Goal: Task Accomplishment & Management: Use online tool/utility

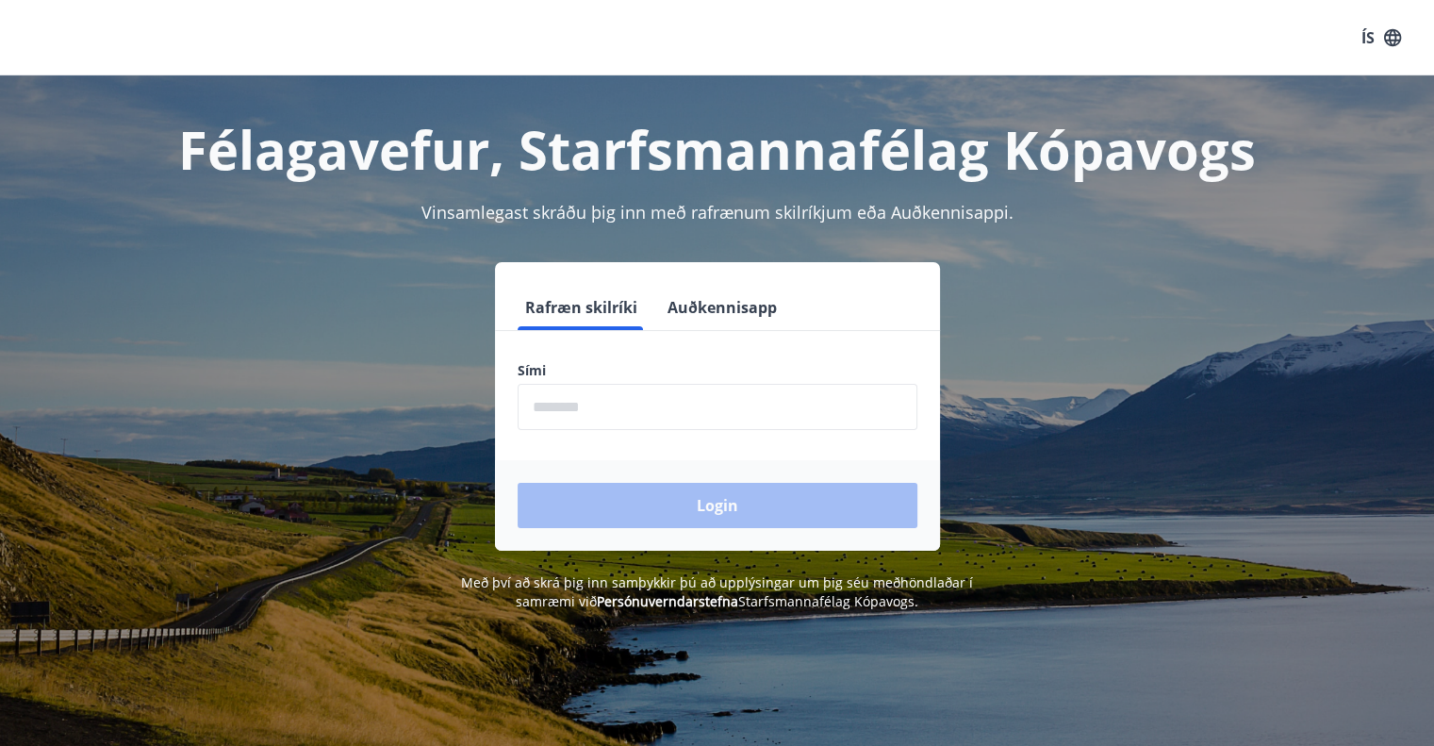
drag, startPoint x: 627, startPoint y: 396, endPoint x: 621, endPoint y: 380, distance: 17.0
click at [626, 395] on input "phone" at bounding box center [718, 407] width 400 height 46
type input "********"
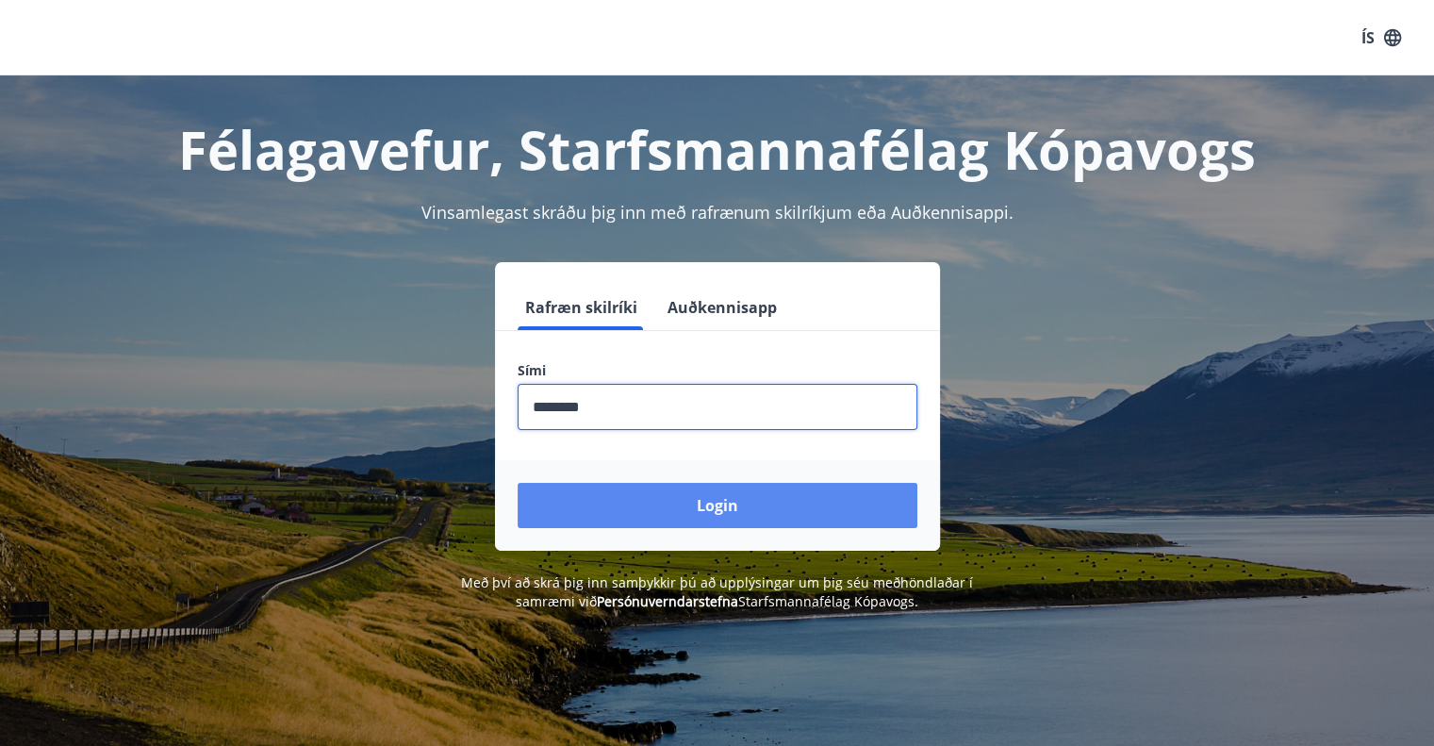
click at [637, 510] on button "Login" at bounding box center [718, 505] width 400 height 45
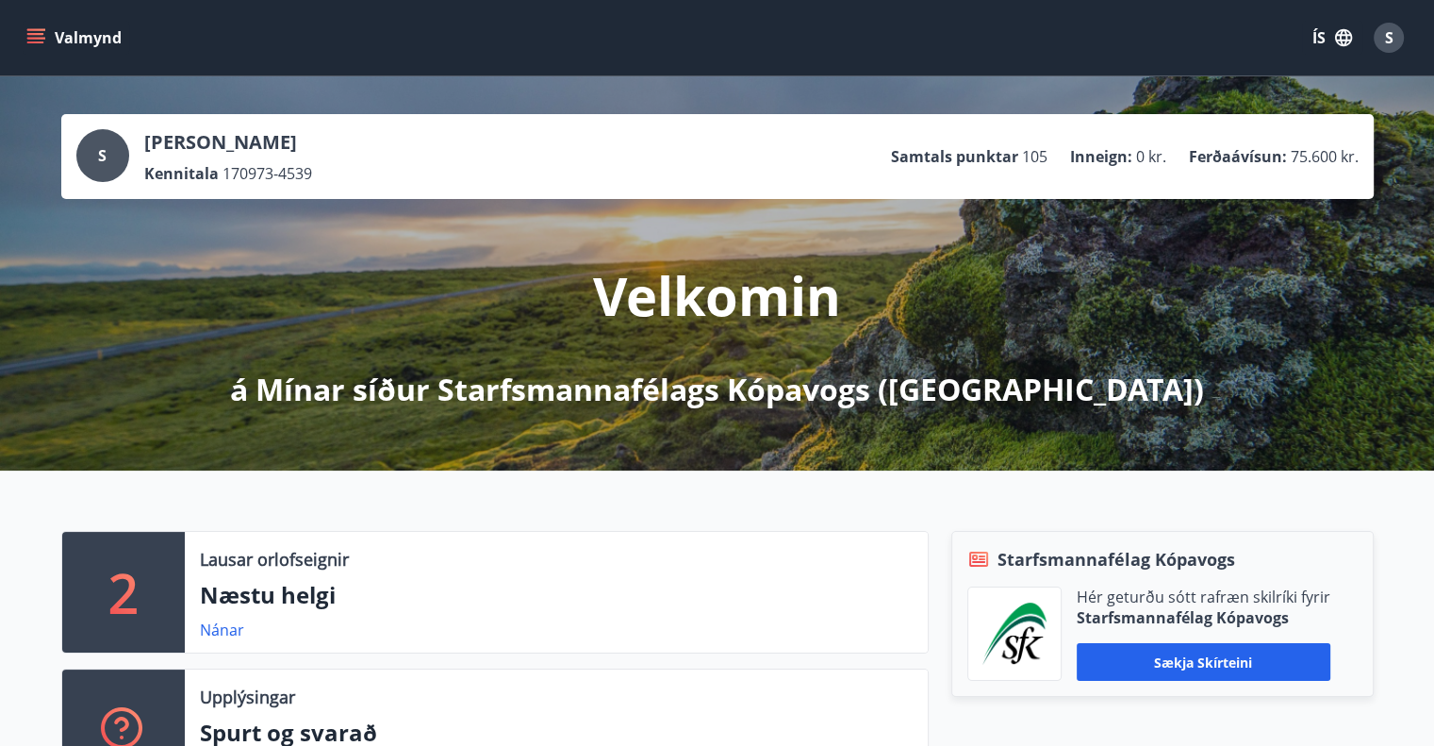
click at [34, 35] on icon "menu" at bounding box center [35, 37] width 19 height 19
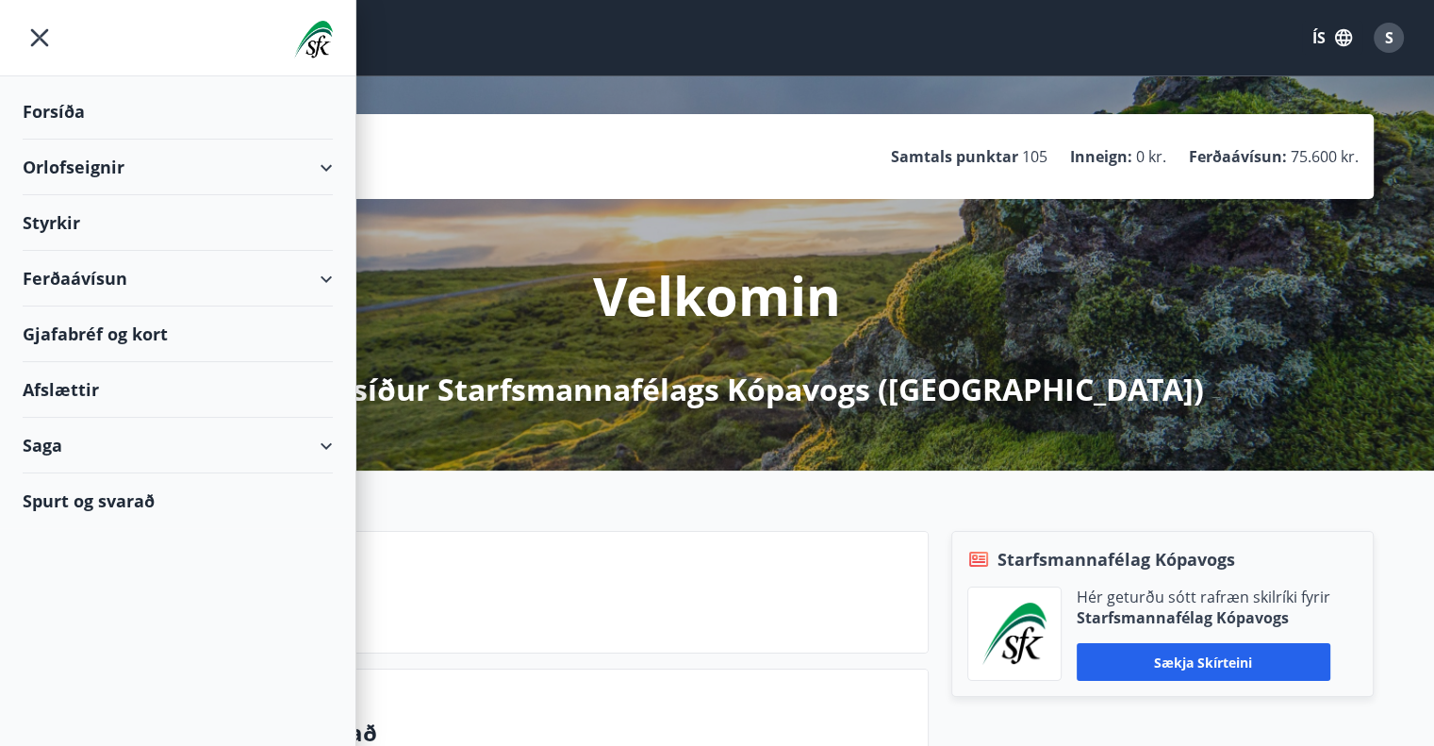
click at [45, 439] on div "Saga" at bounding box center [178, 446] width 310 height 56
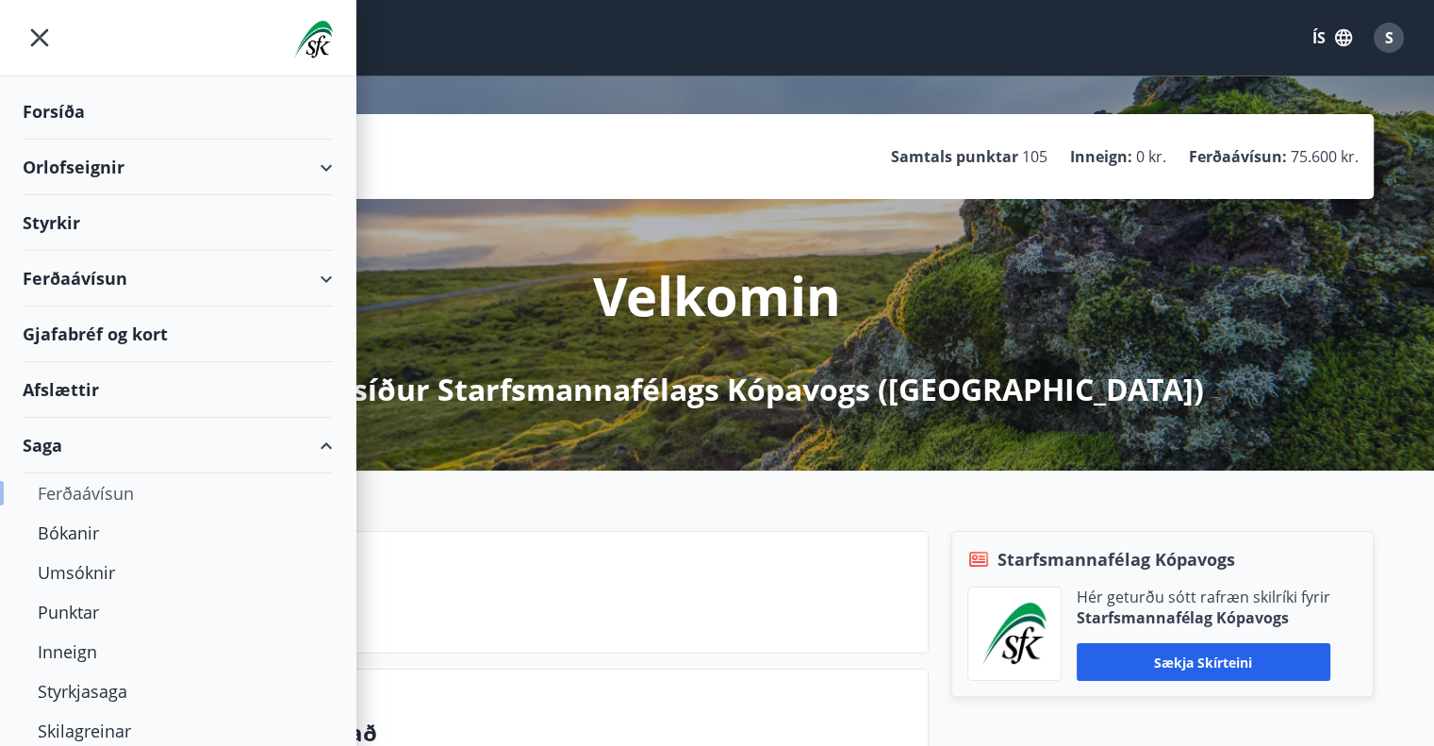
click at [88, 486] on div "Ferðaávísun" at bounding box center [178, 493] width 280 height 40
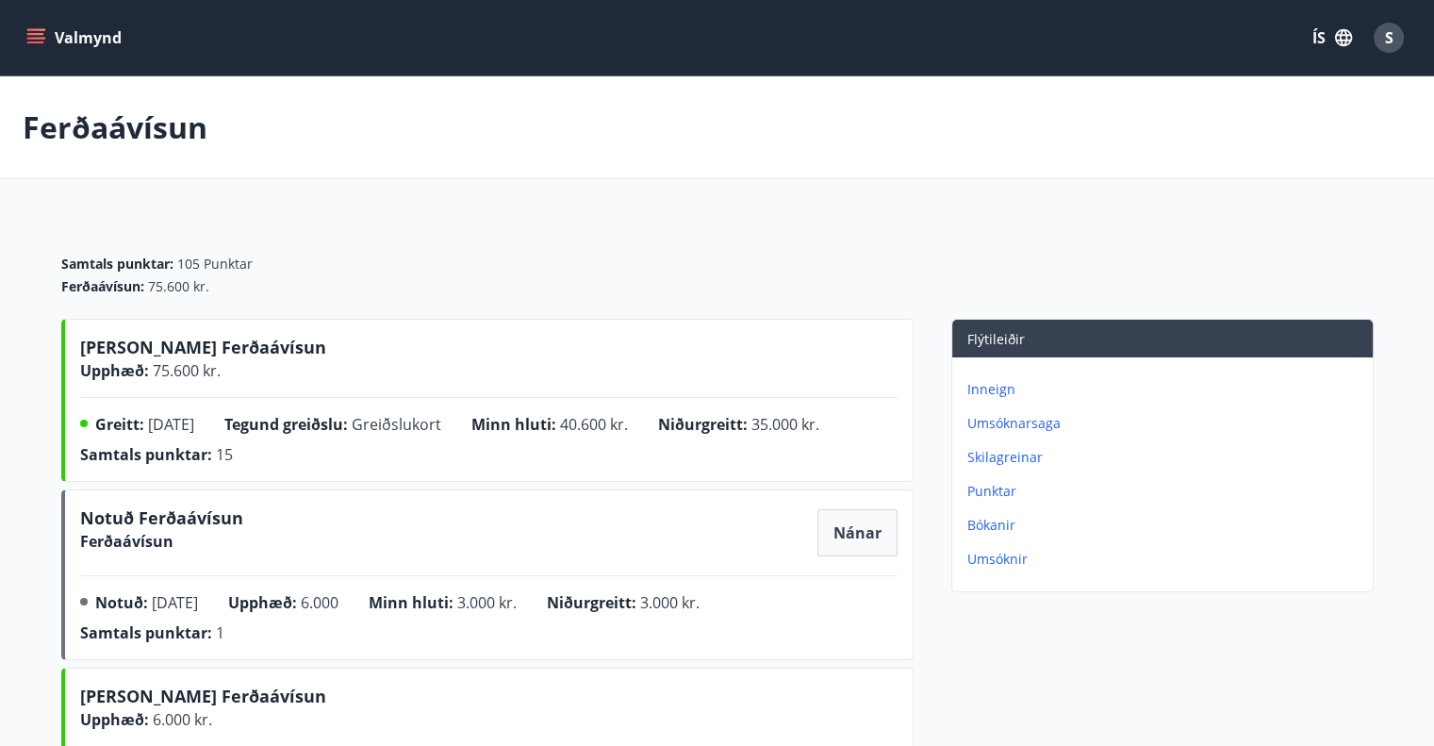
click at [41, 30] on icon "menu" at bounding box center [37, 30] width 21 height 2
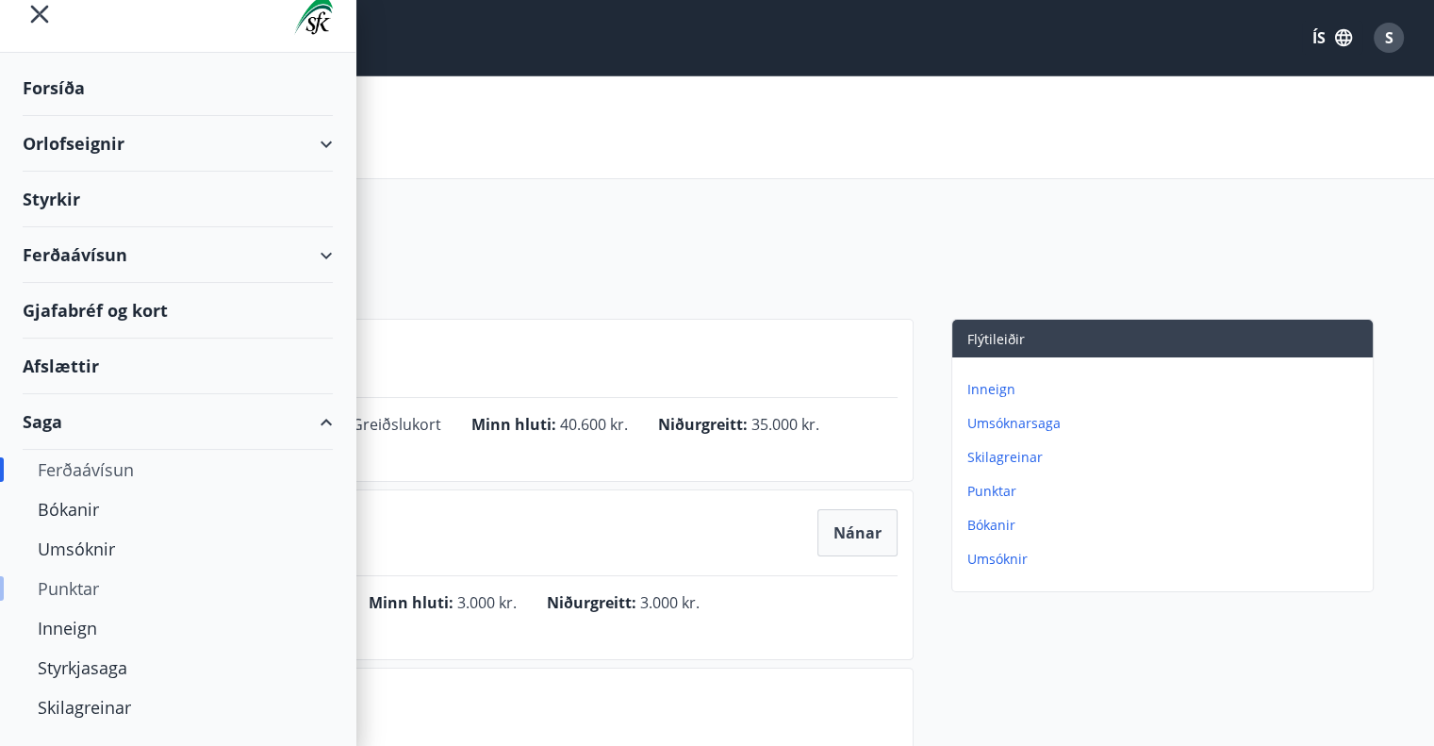
scroll to position [58, 0]
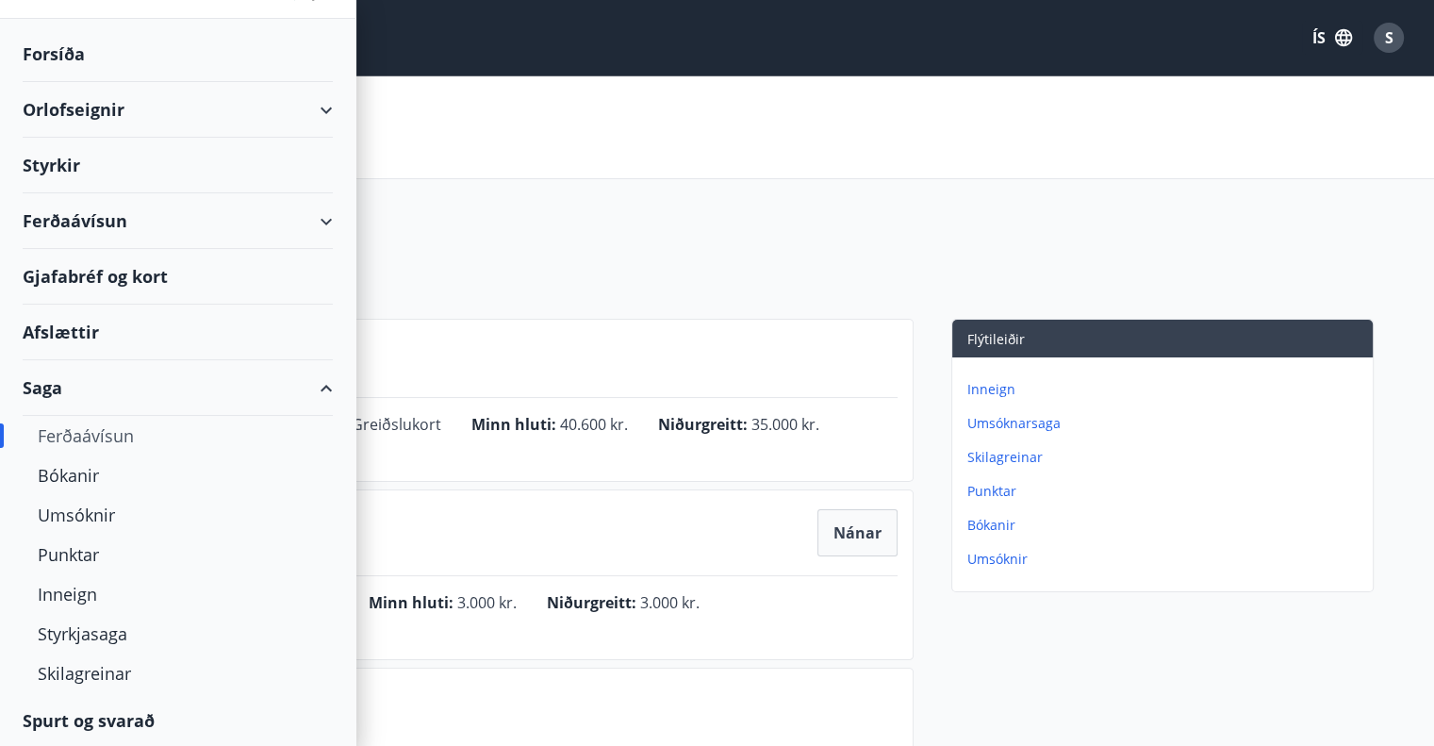
click at [311, 105] on div "Orlofseignir" at bounding box center [178, 110] width 310 height 56
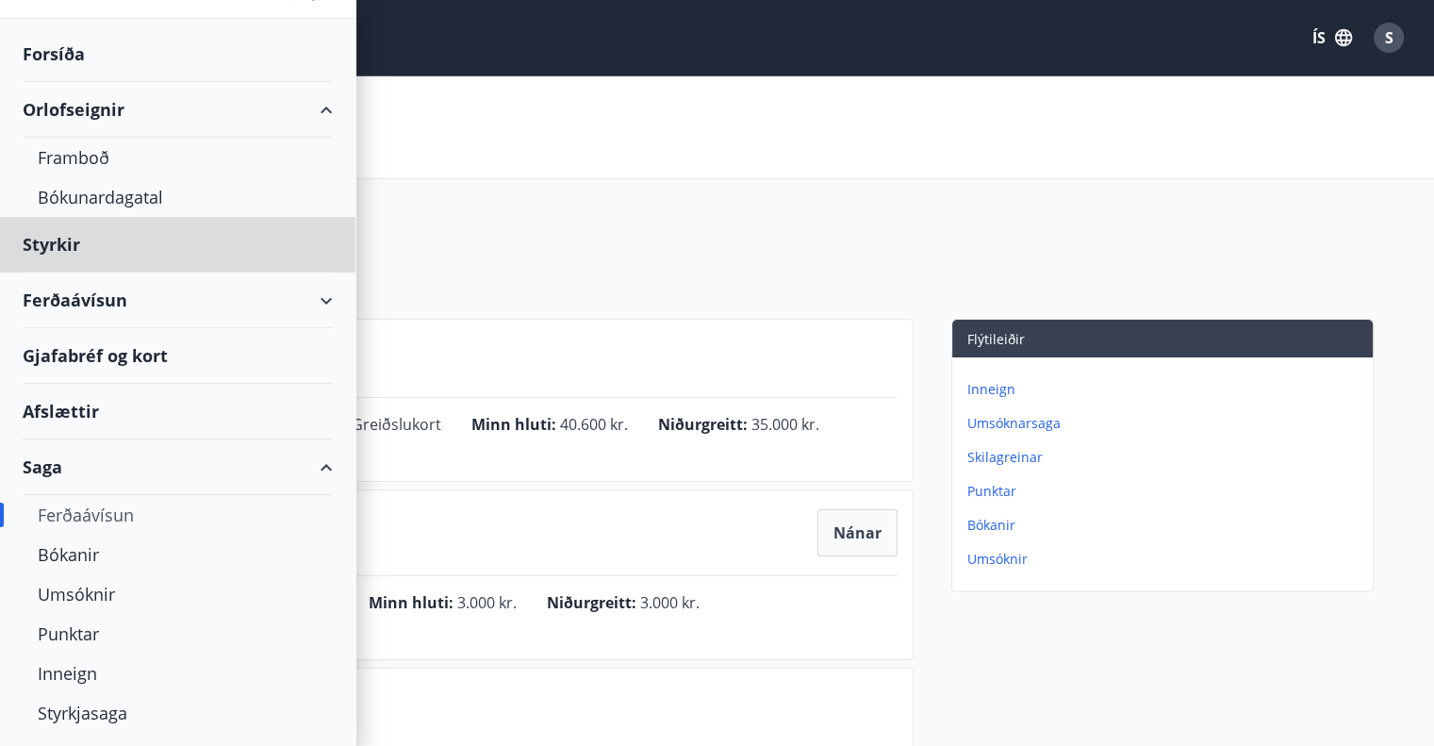
click at [67, 52] on div "Forsíða" at bounding box center [178, 54] width 310 height 56
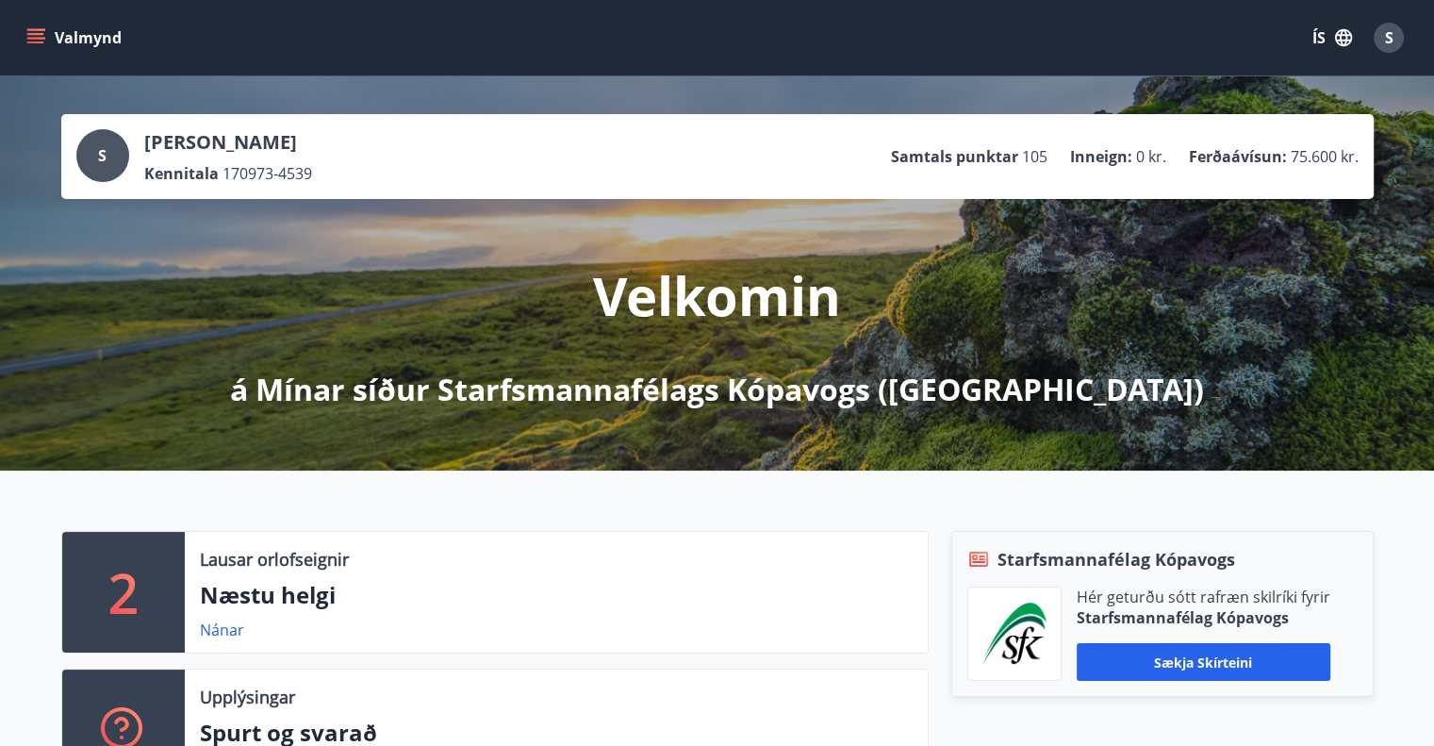
click at [32, 31] on icon "menu" at bounding box center [35, 37] width 19 height 19
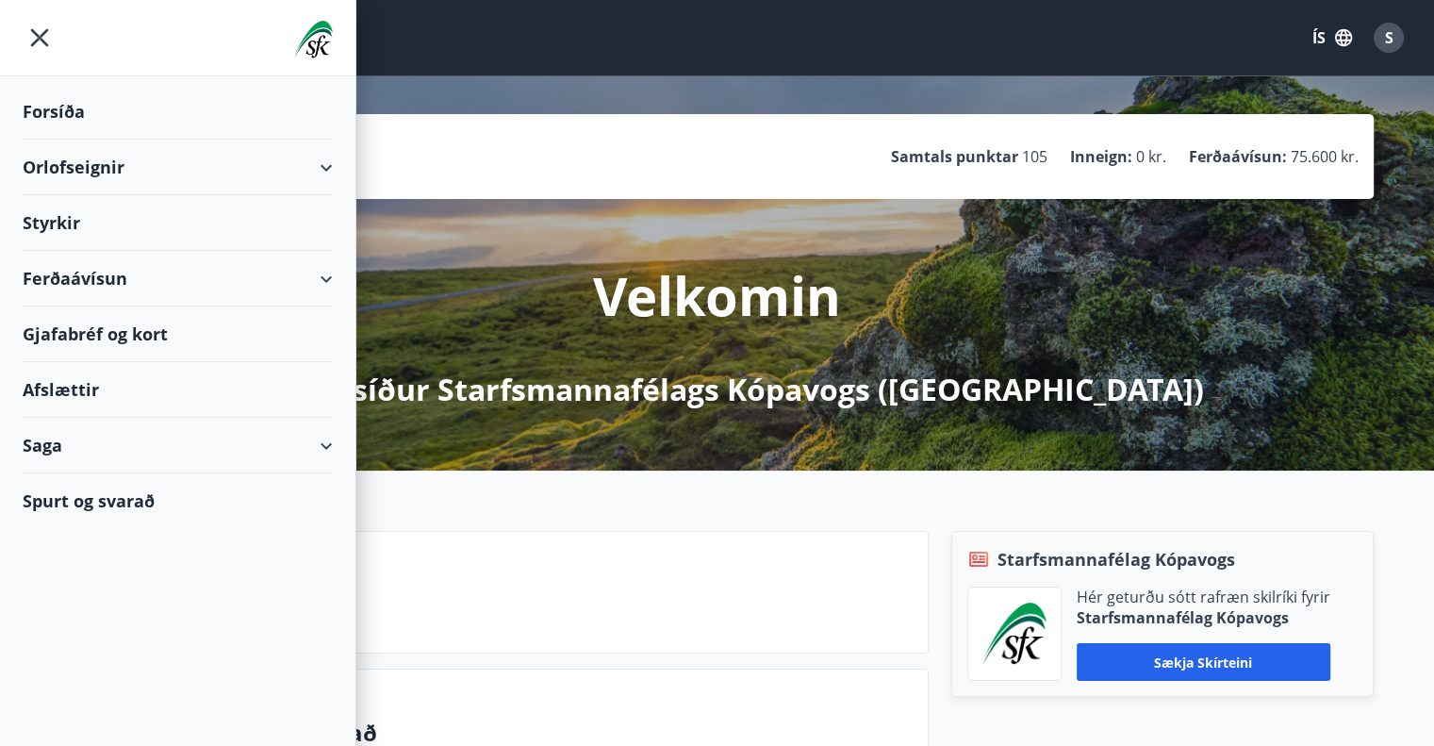
click at [77, 389] on div "Afslættir" at bounding box center [178, 390] width 310 height 56
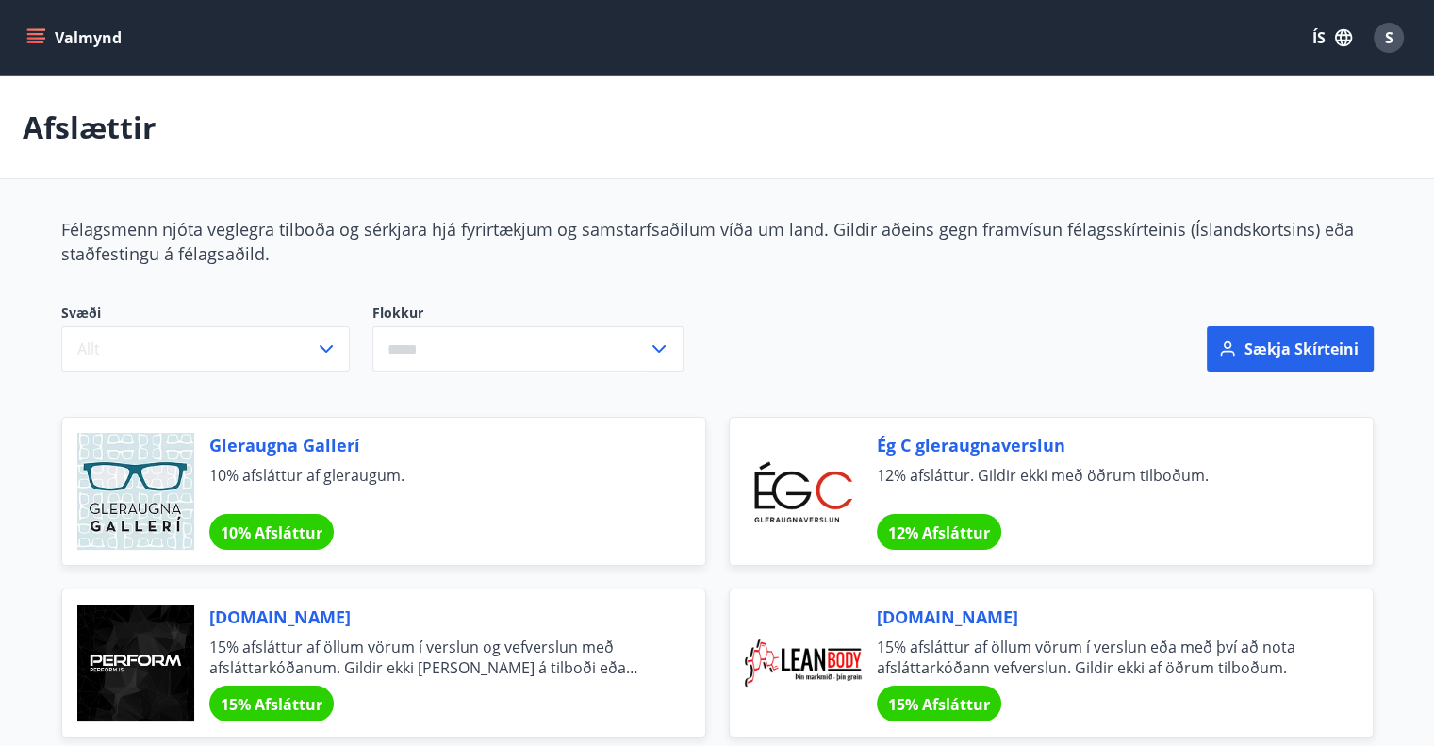
click at [41, 34] on icon "menu" at bounding box center [35, 34] width 17 height 2
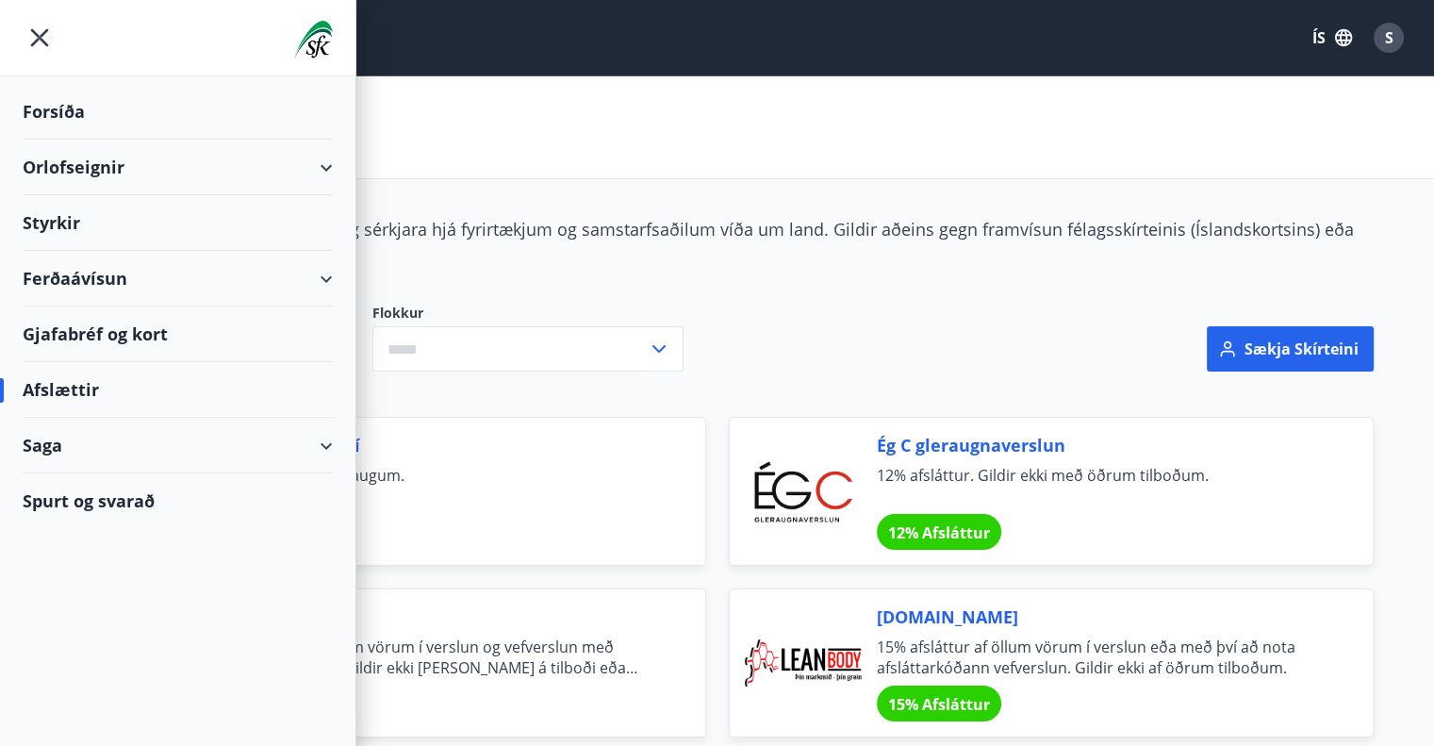
click at [72, 159] on div "Orlofseignir" at bounding box center [178, 168] width 310 height 56
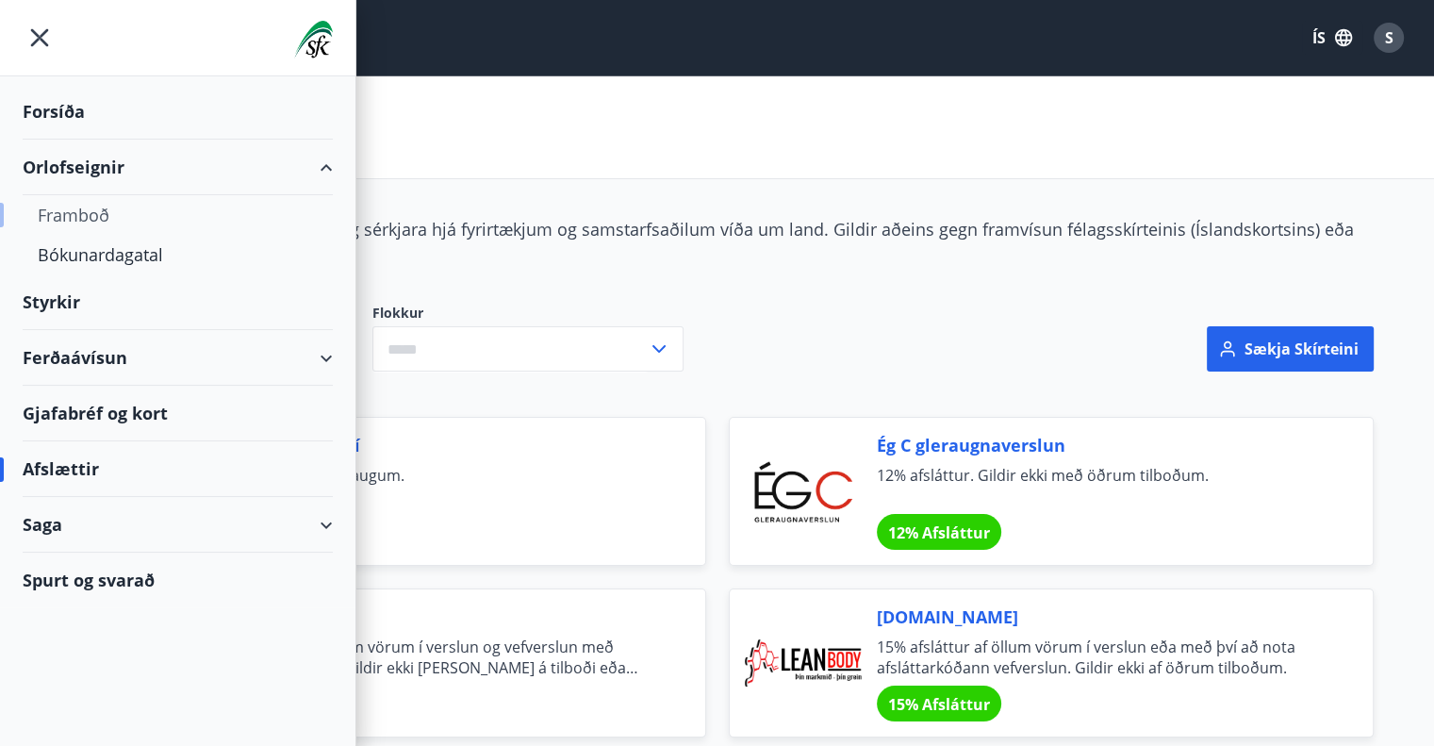
click at [81, 211] on div "Framboð" at bounding box center [178, 215] width 280 height 40
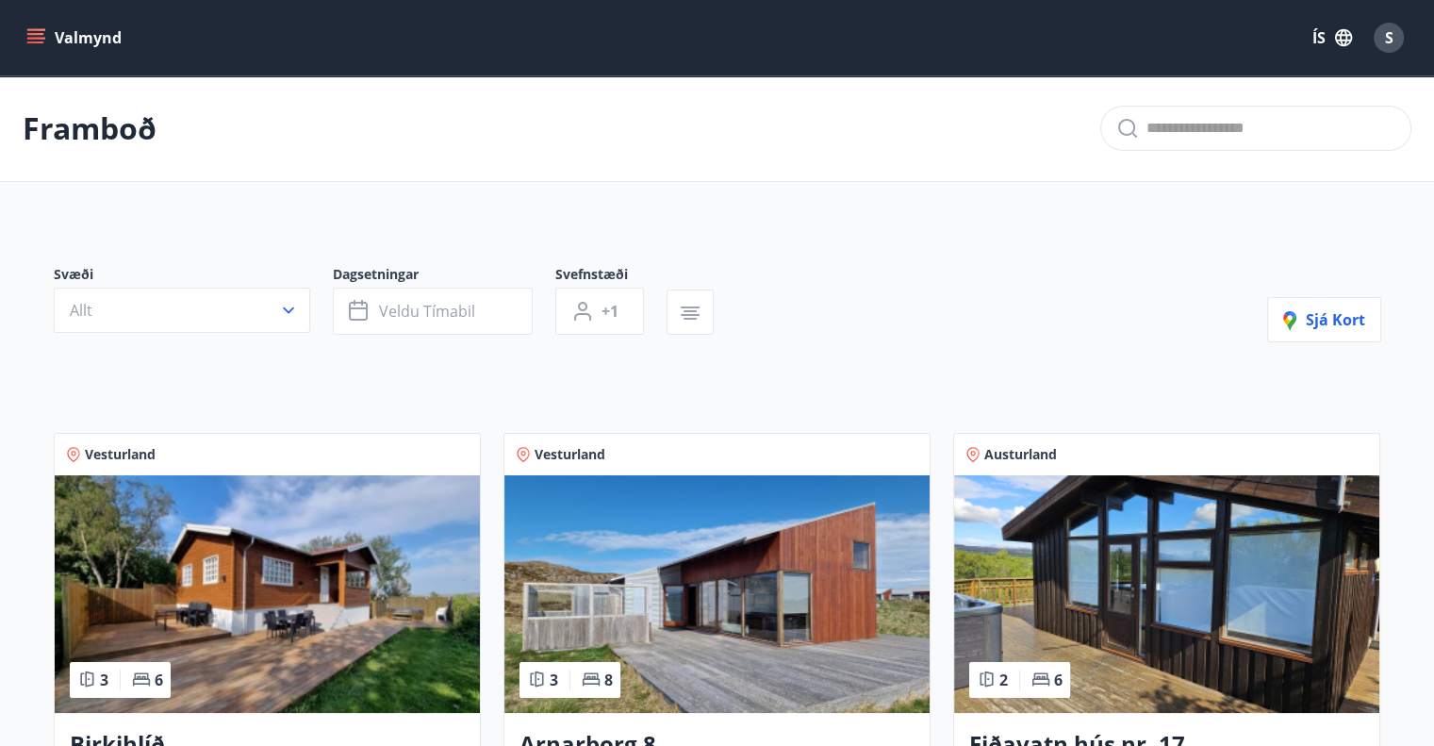
click at [37, 36] on icon "menu" at bounding box center [35, 37] width 19 height 19
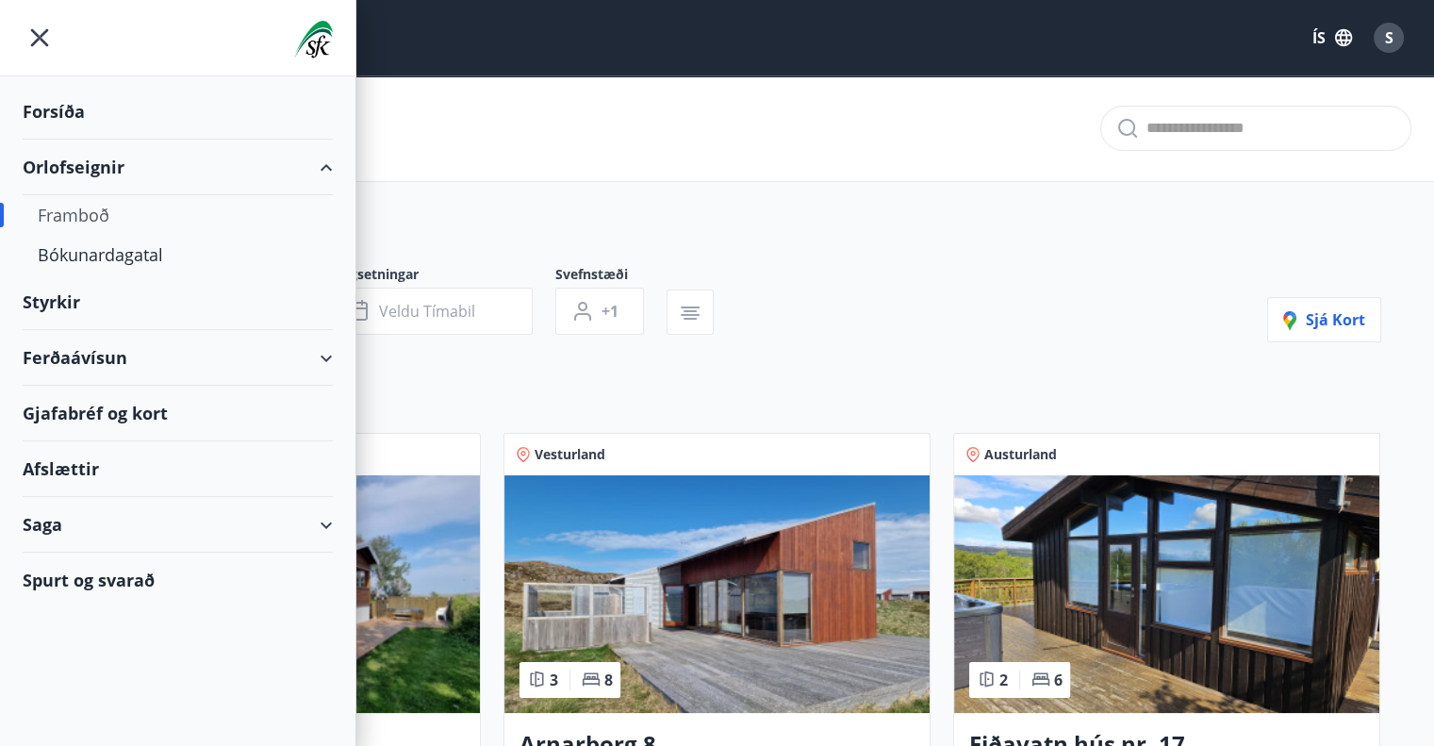
click at [60, 351] on div "Ferðaávísun" at bounding box center [178, 358] width 310 height 56
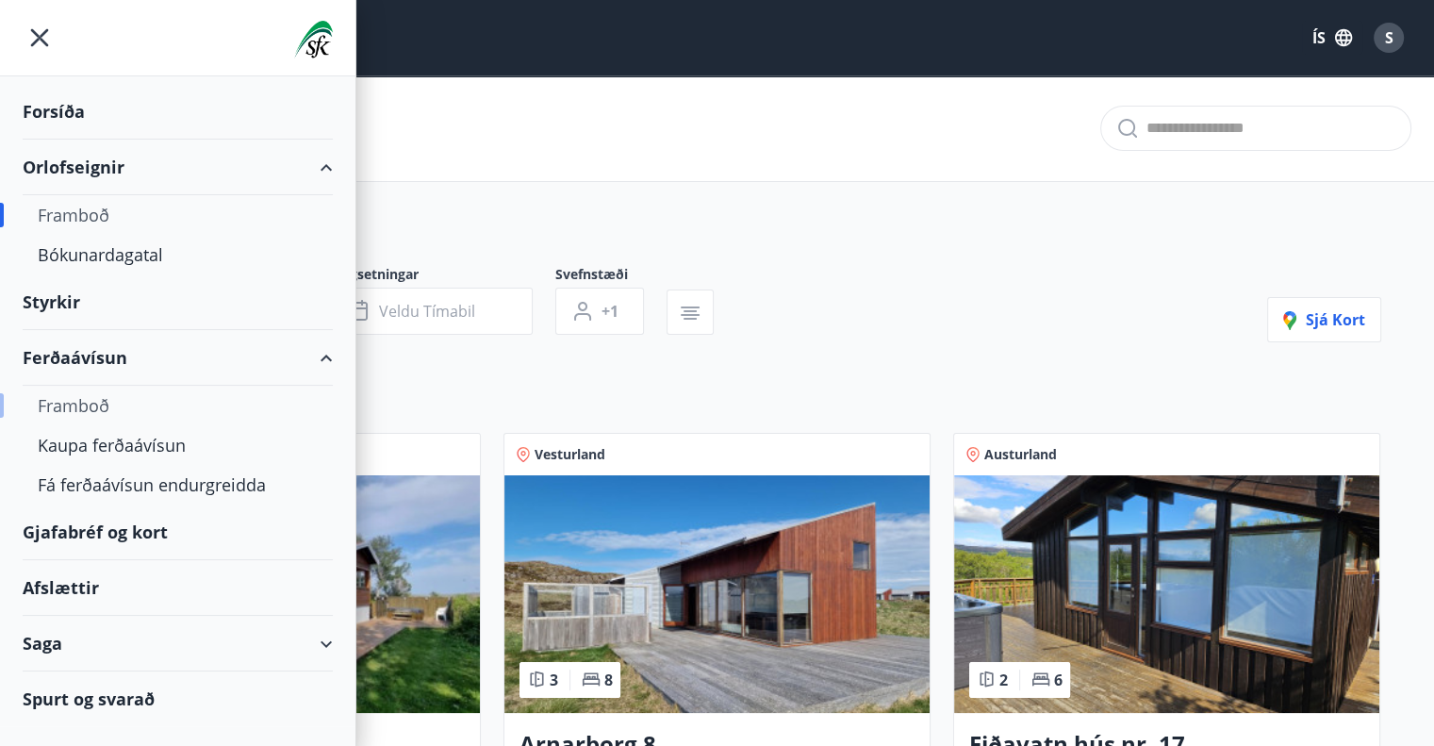
click at [74, 397] on div "Framboð" at bounding box center [178, 406] width 280 height 40
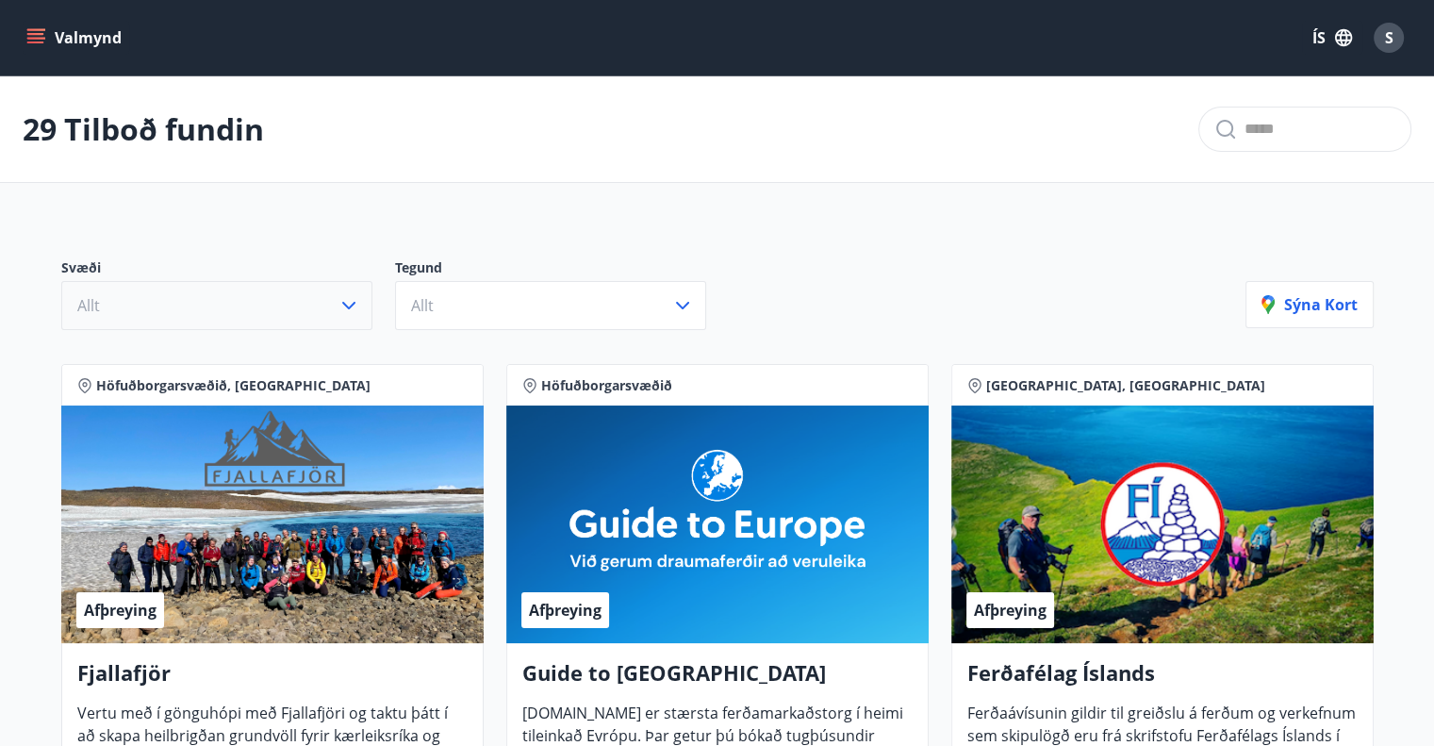
click at [341, 305] on icon "button" at bounding box center [349, 305] width 23 height 23
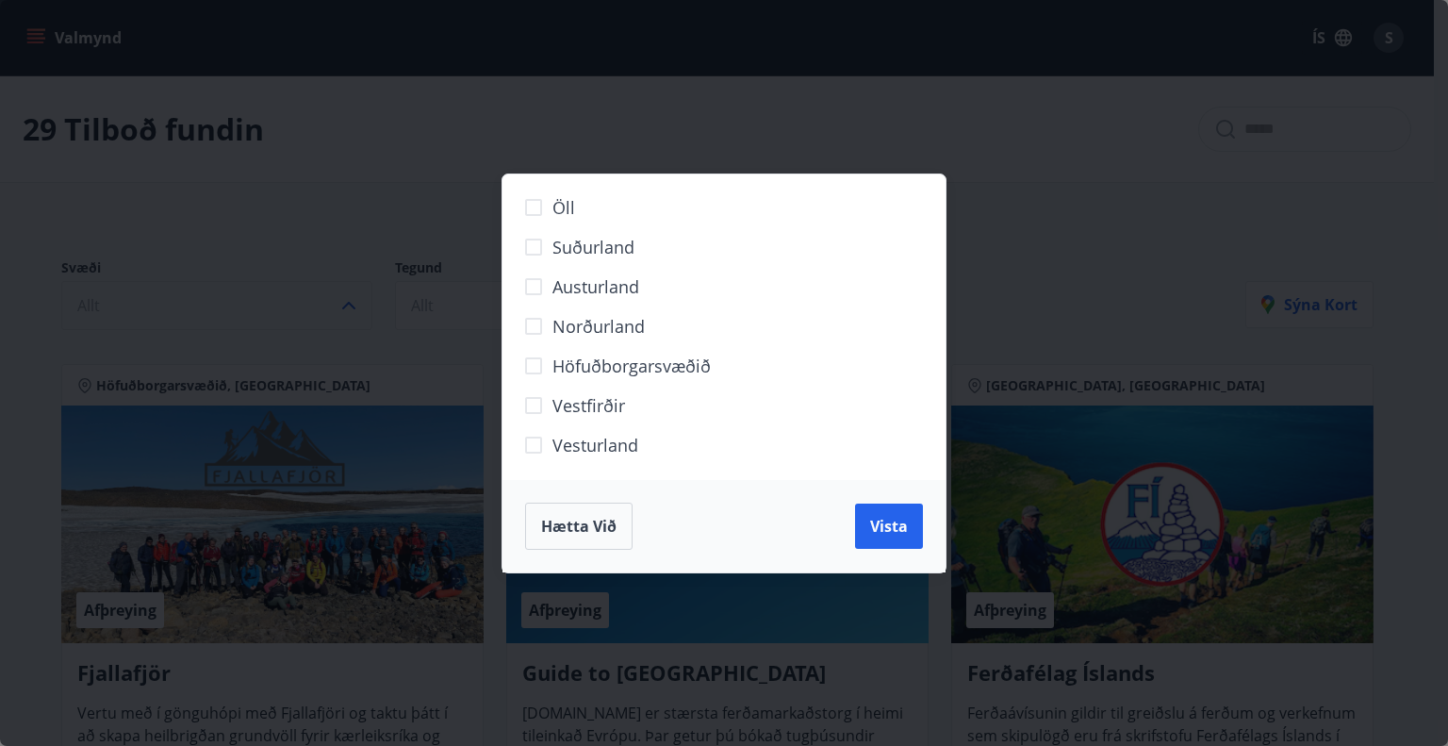
click at [594, 406] on span "Vestfirðir" at bounding box center [589, 405] width 73 height 25
click at [890, 521] on span "Vista" at bounding box center [889, 526] width 38 height 21
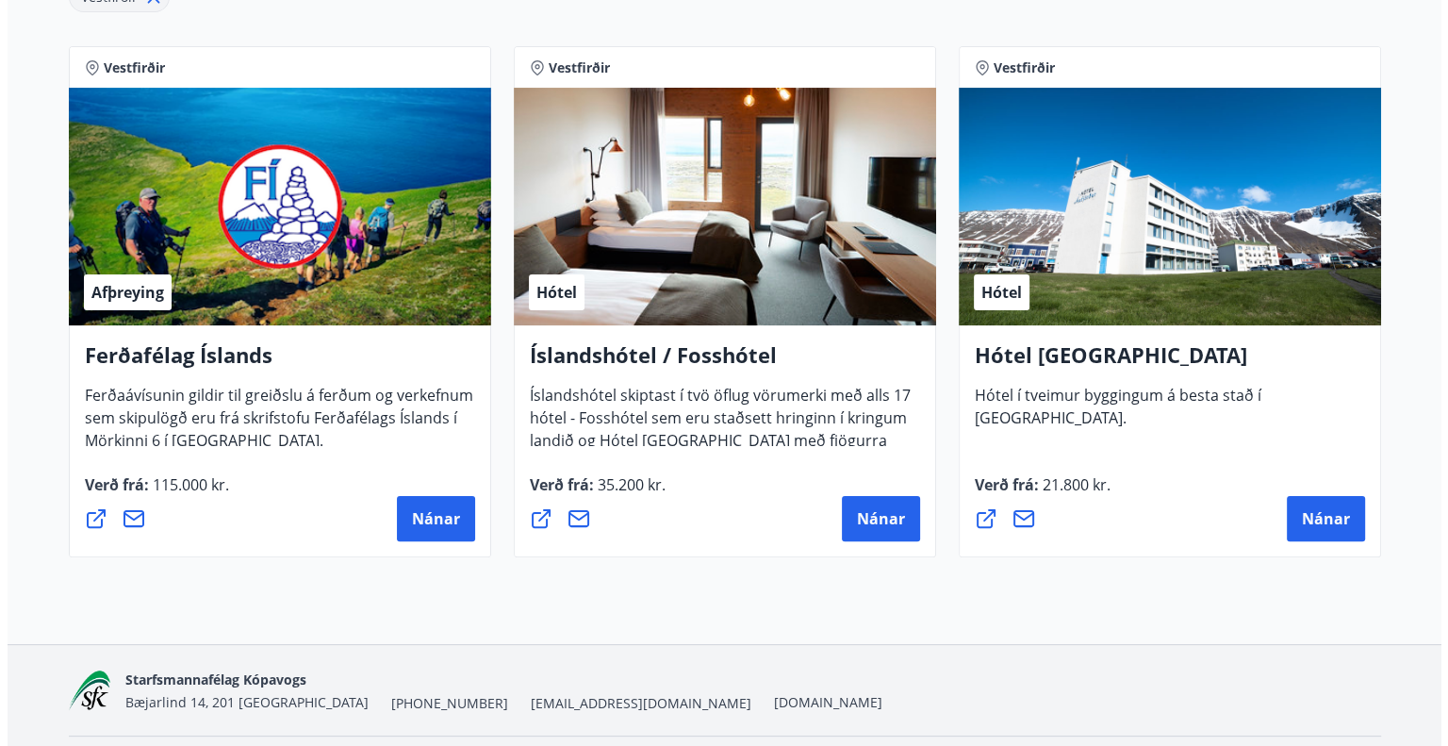
scroll to position [426, 0]
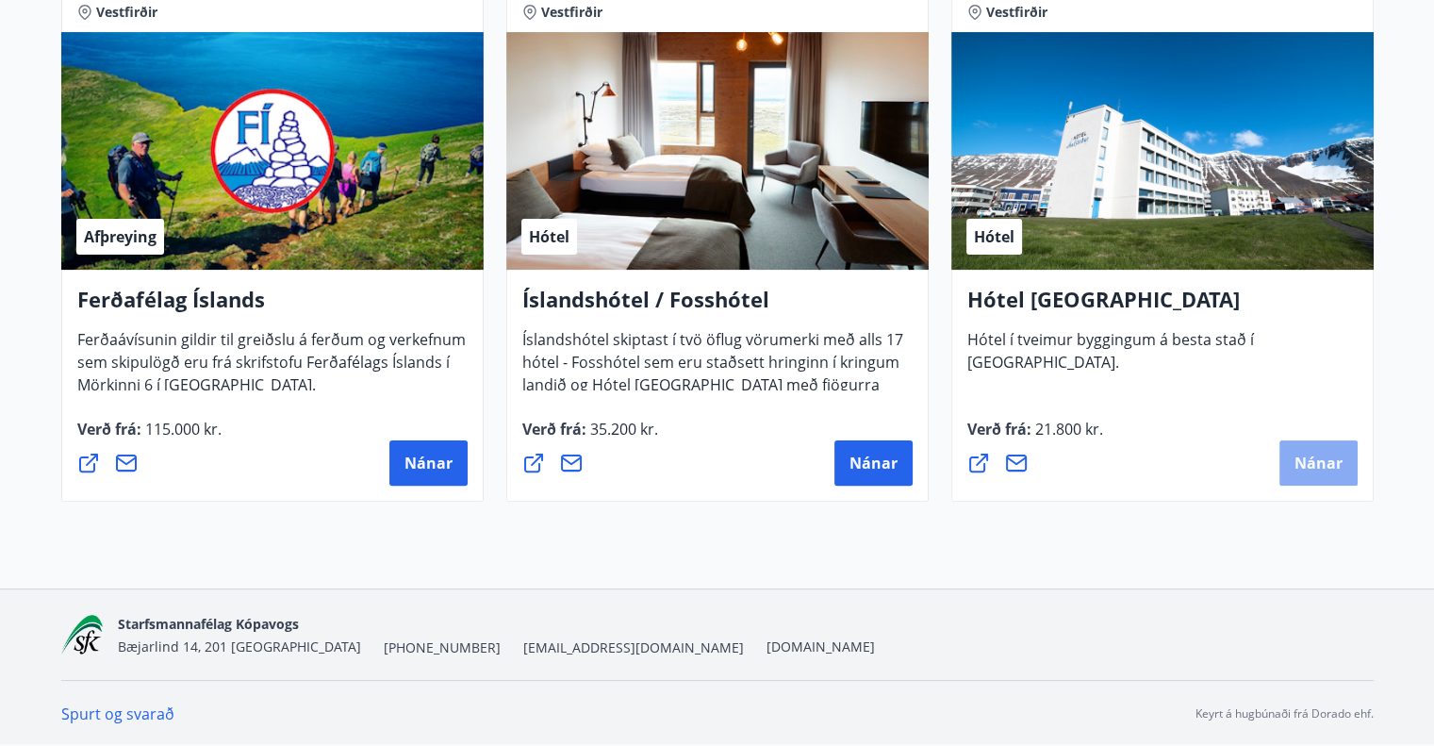
click at [1312, 465] on span "Nánar" at bounding box center [1319, 463] width 48 height 21
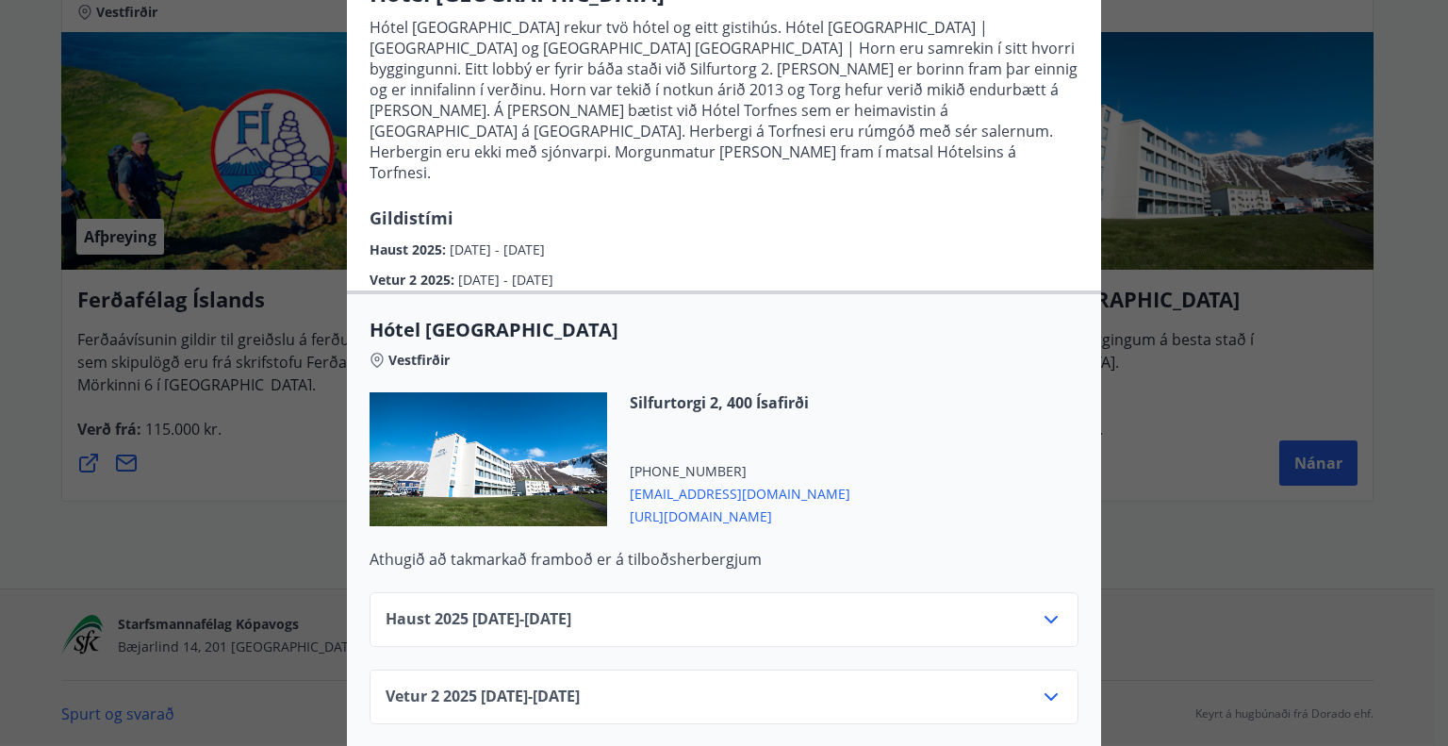
scroll to position [314, 0]
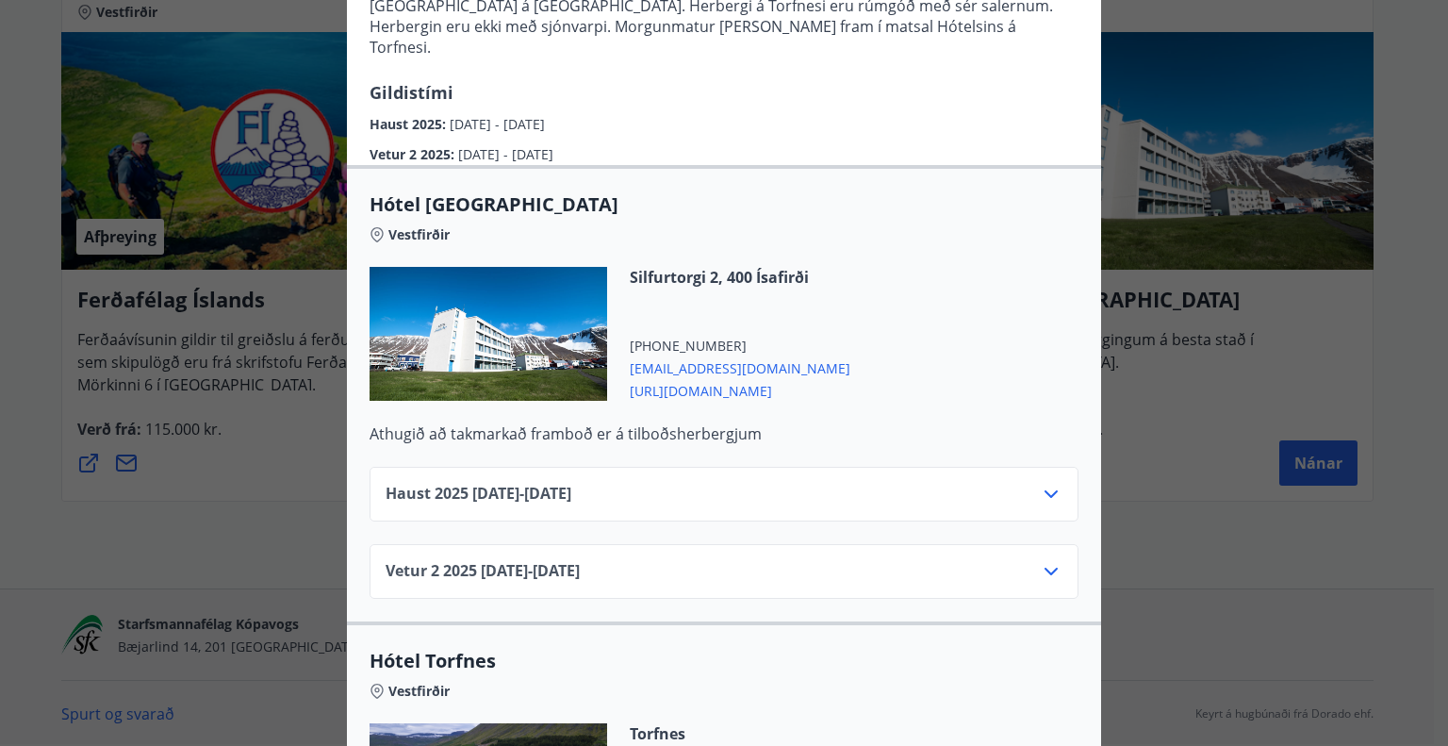
click at [1049, 490] on icon at bounding box center [1051, 494] width 13 height 8
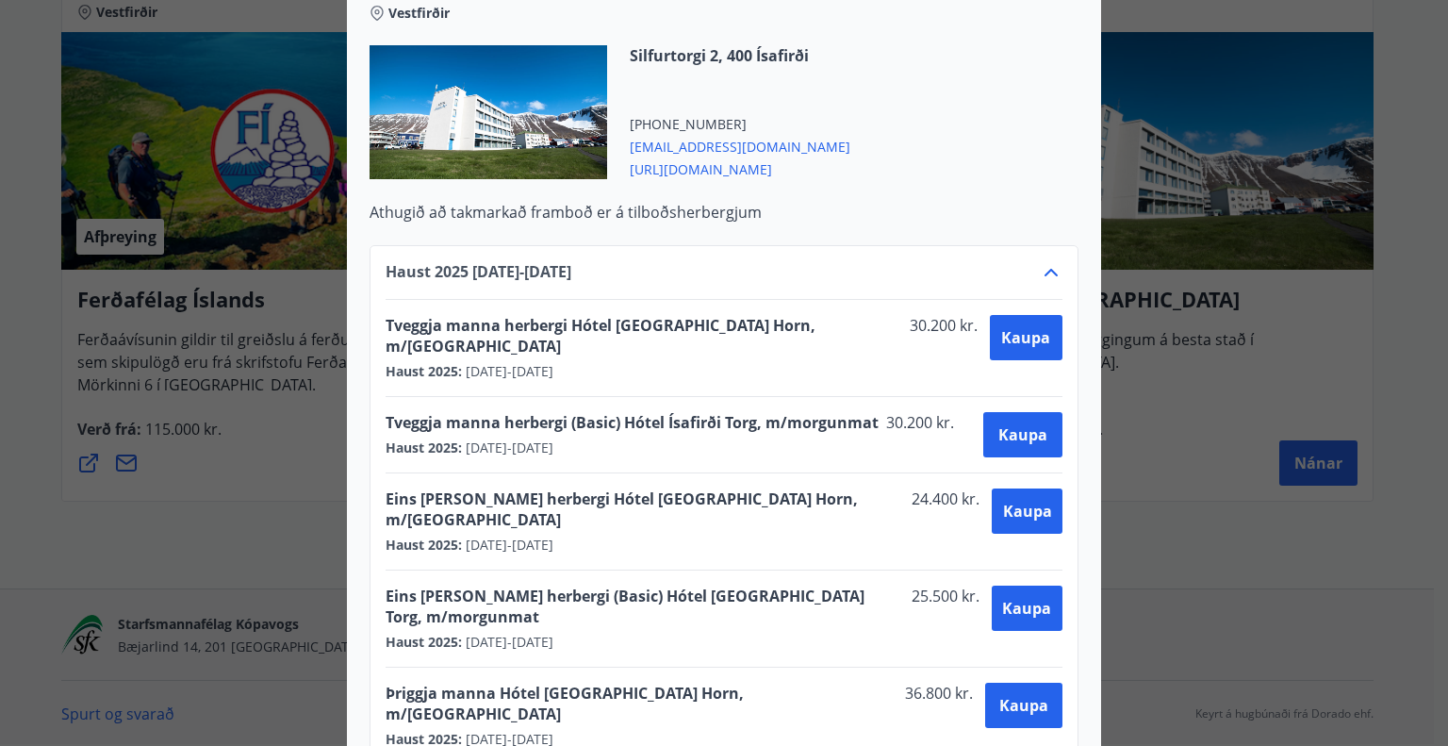
scroll to position [566, 0]
